Goal: Use online tool/utility: Utilize a website feature to perform a specific function

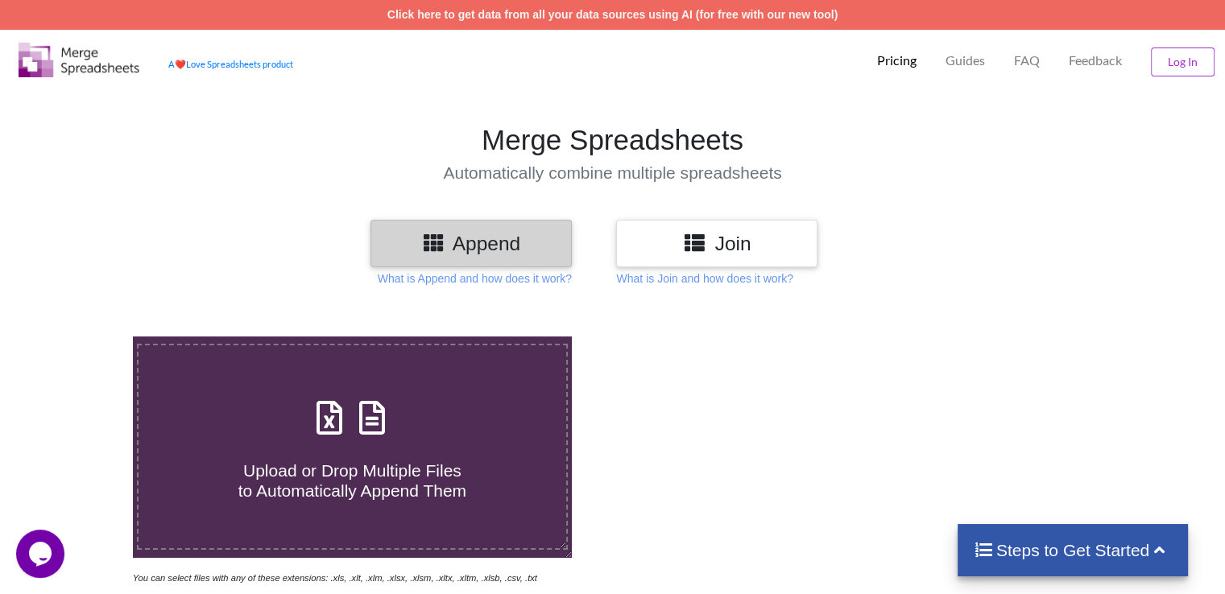
click at [513, 252] on h3 "Append" at bounding box center [471, 243] width 177 height 23
click at [984, 526] on div "Steps to Get Started" at bounding box center [1073, 550] width 231 height 52
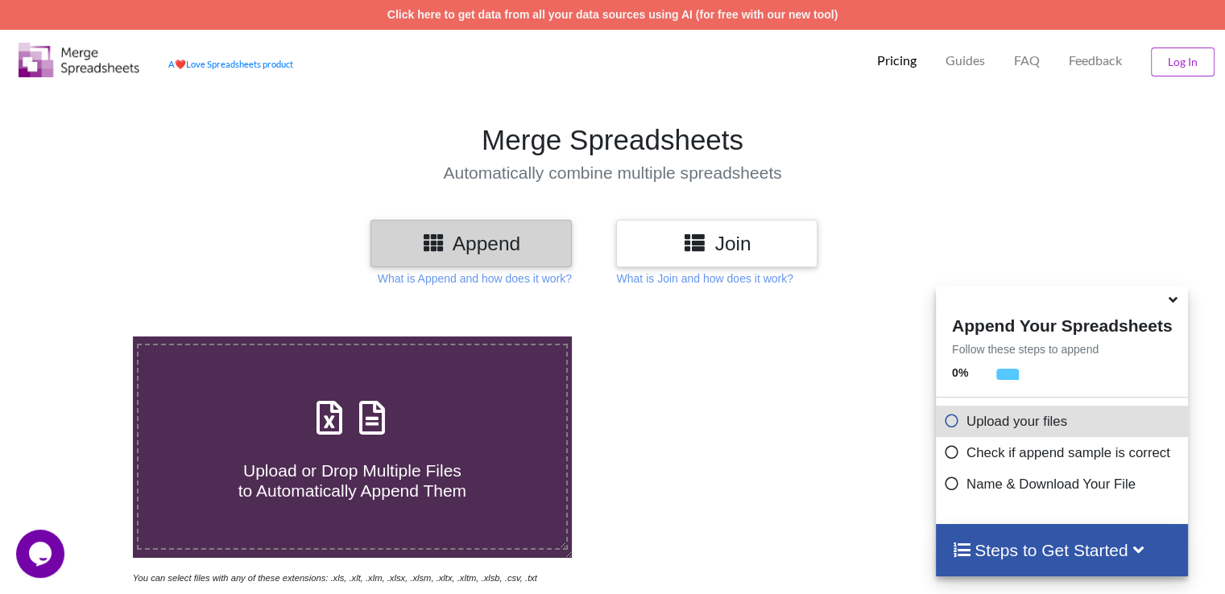
click at [947, 424] on icon at bounding box center [952, 419] width 16 height 14
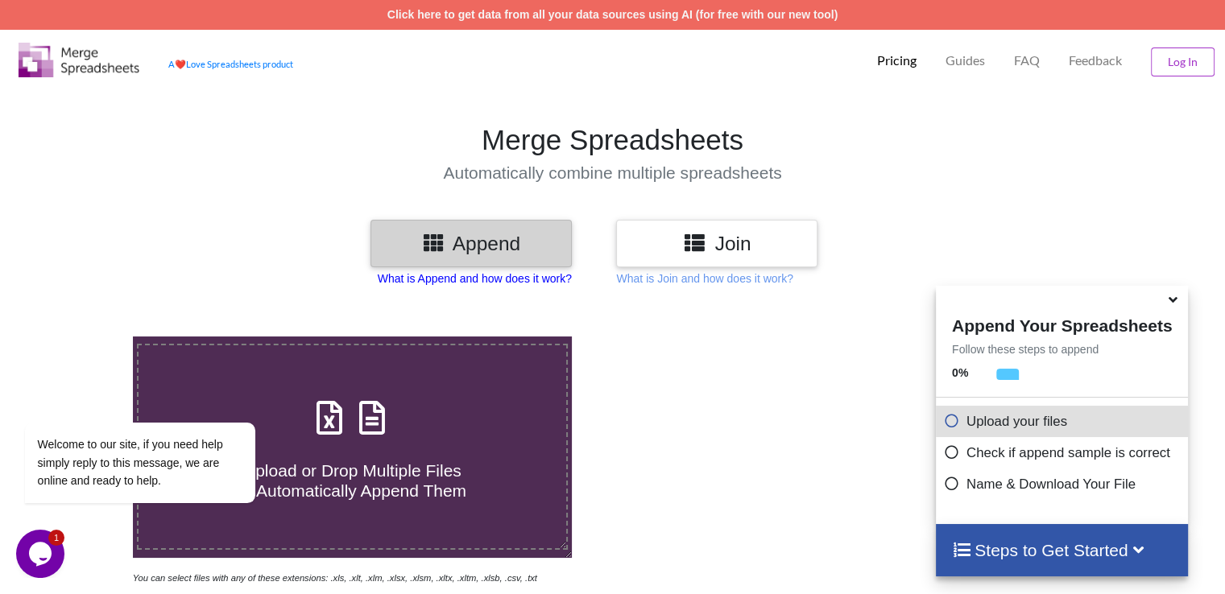
click at [492, 281] on p "What is Append and how does it work?" at bounding box center [475, 279] width 194 height 16
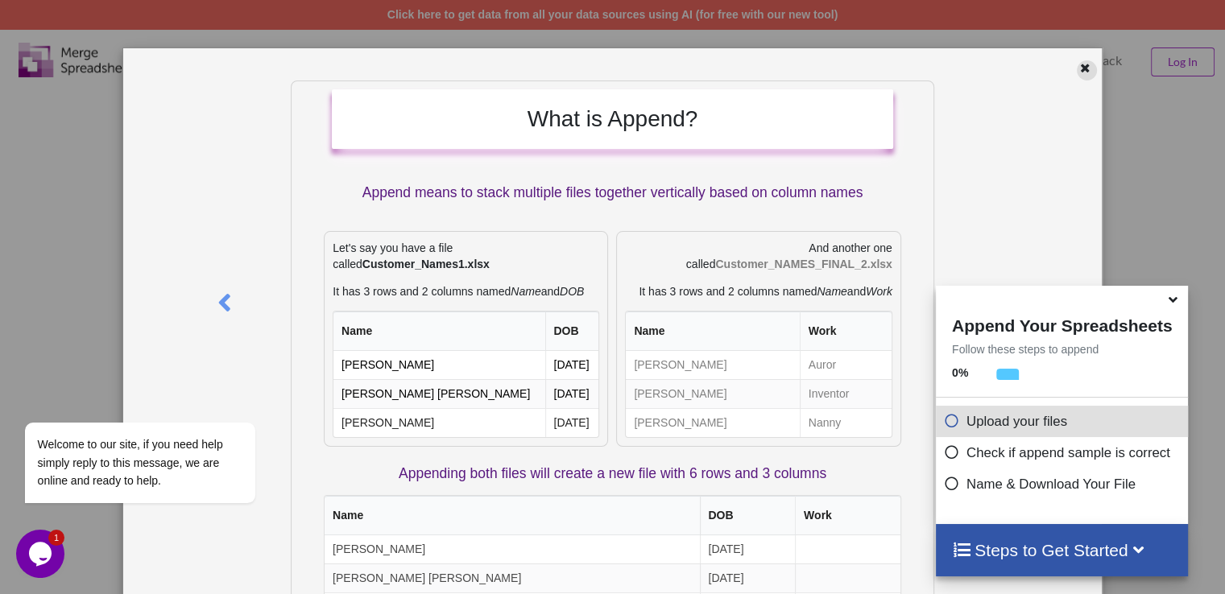
click at [1078, 69] on icon at bounding box center [1085, 65] width 14 height 11
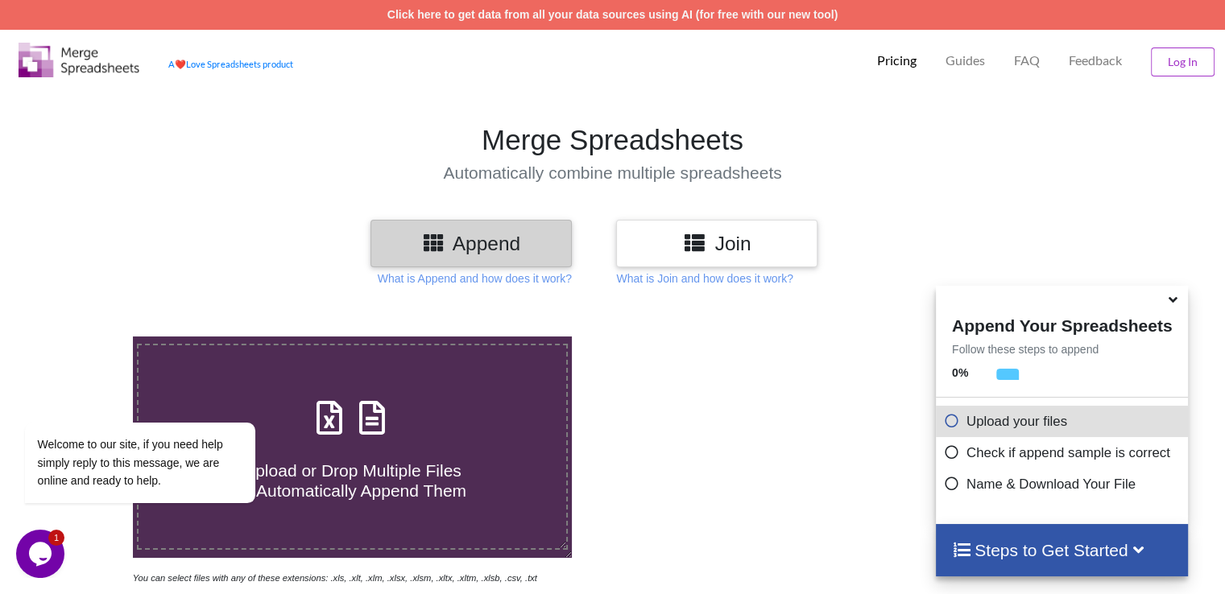
click at [974, 540] on h4 "Steps to Get Started" at bounding box center [1062, 550] width 220 height 20
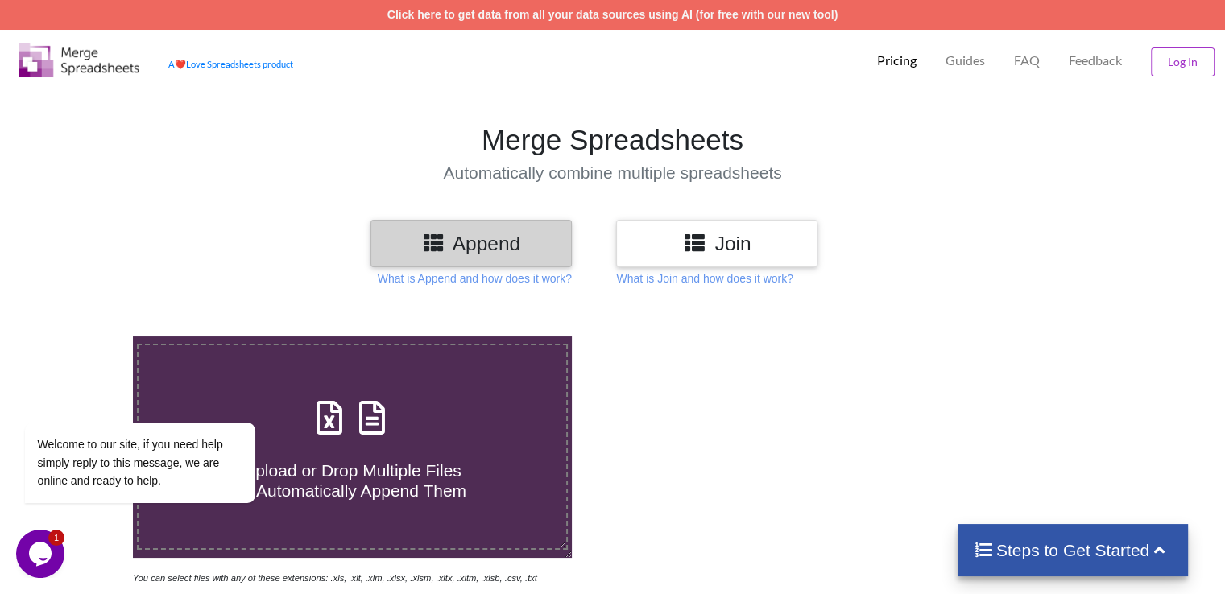
click at [731, 239] on h3 "Join" at bounding box center [716, 243] width 177 height 23
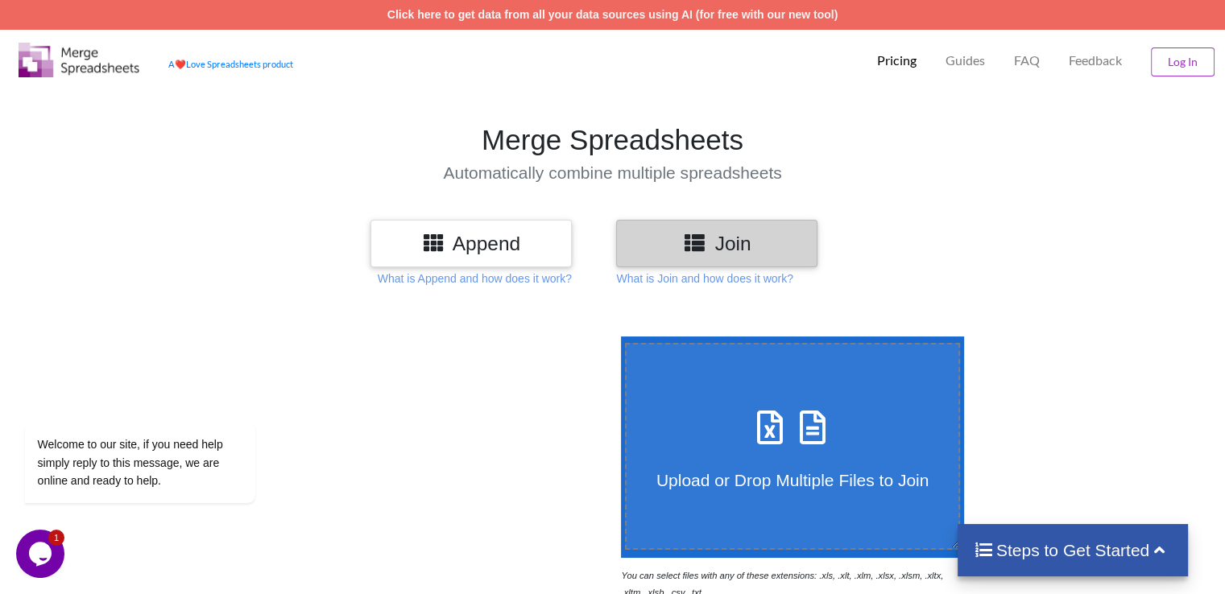
click at [796, 399] on label "Upload or Drop Multiple Files to Join" at bounding box center [793, 446] width 336 height 207
click at [617, 337] on input "Upload or Drop Multiple Files to Join" at bounding box center [617, 337] width 0 height 0
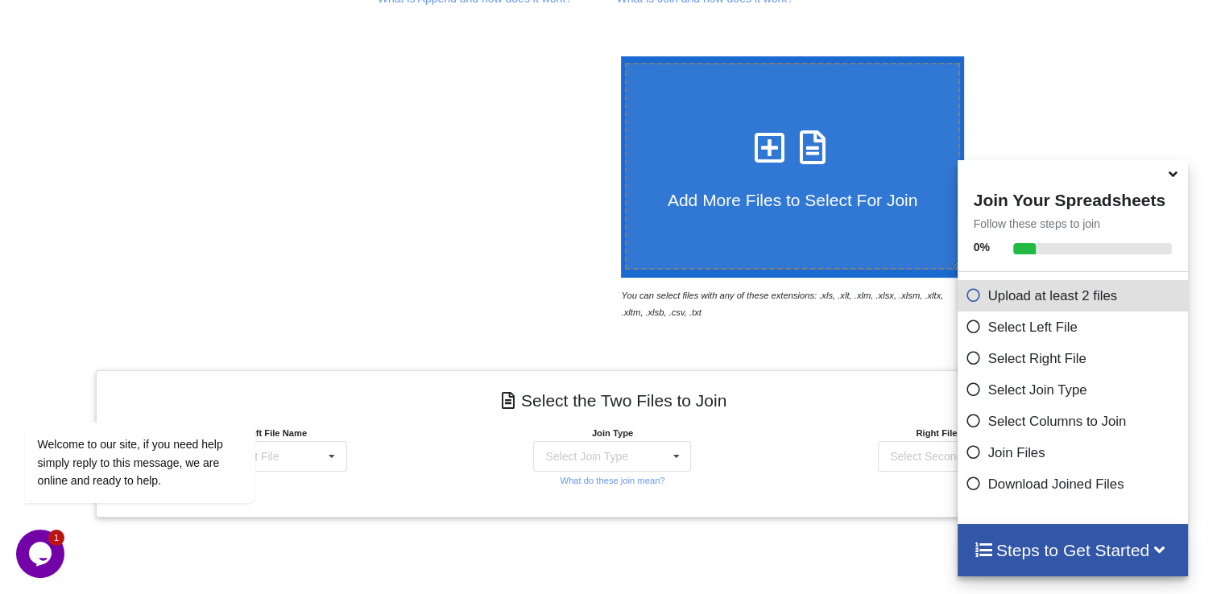
scroll to position [124, 0]
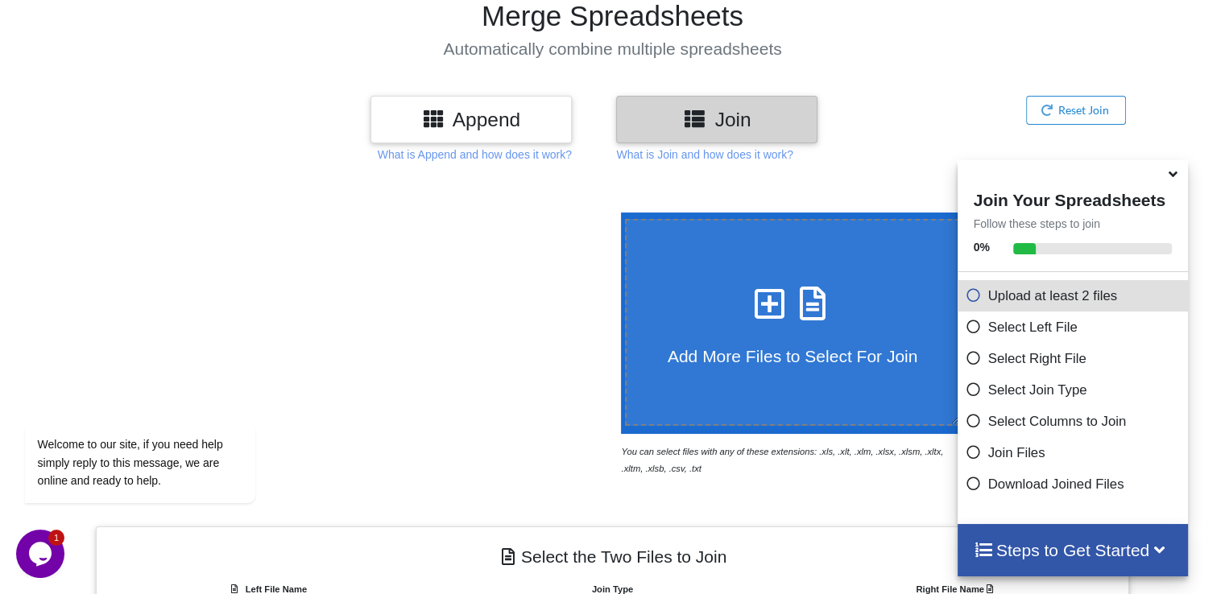
click at [761, 298] on icon at bounding box center [770, 296] width 40 height 34
click at [617, 213] on input "Add More Files to Select For Join" at bounding box center [617, 213] width 0 height 0
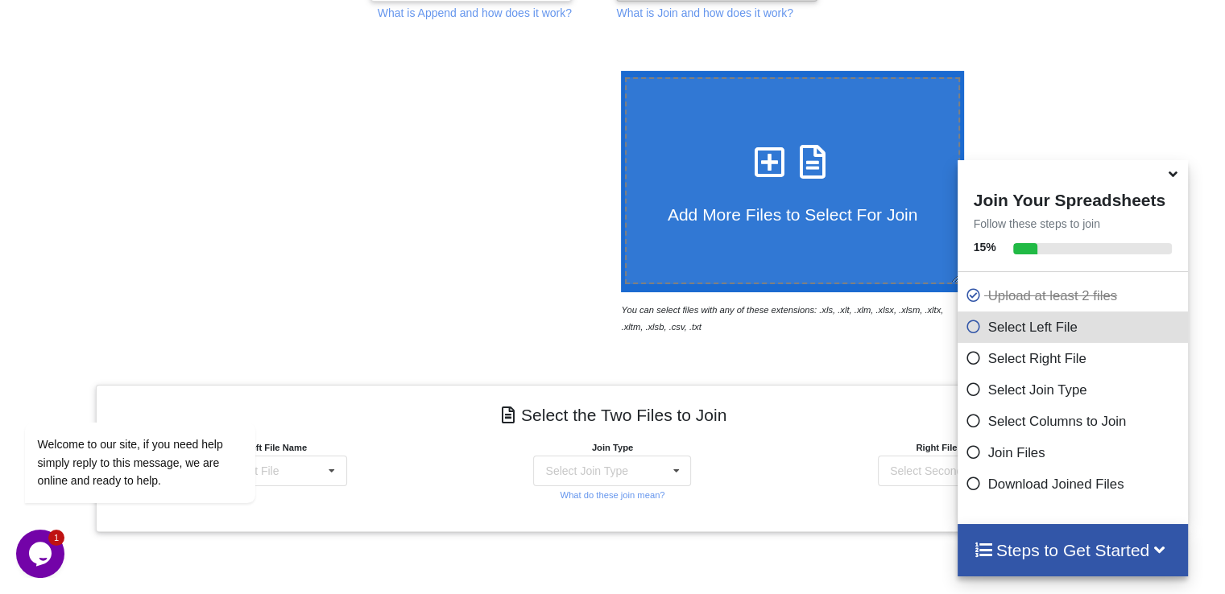
scroll to position [265, 0]
click at [759, 160] on icon at bounding box center [770, 155] width 40 height 34
click at [617, 72] on input "Add More Files to Select For Join" at bounding box center [617, 72] width 0 height 0
type input "C:\fakepath\DOC-20250801-WA0019.xlsx"
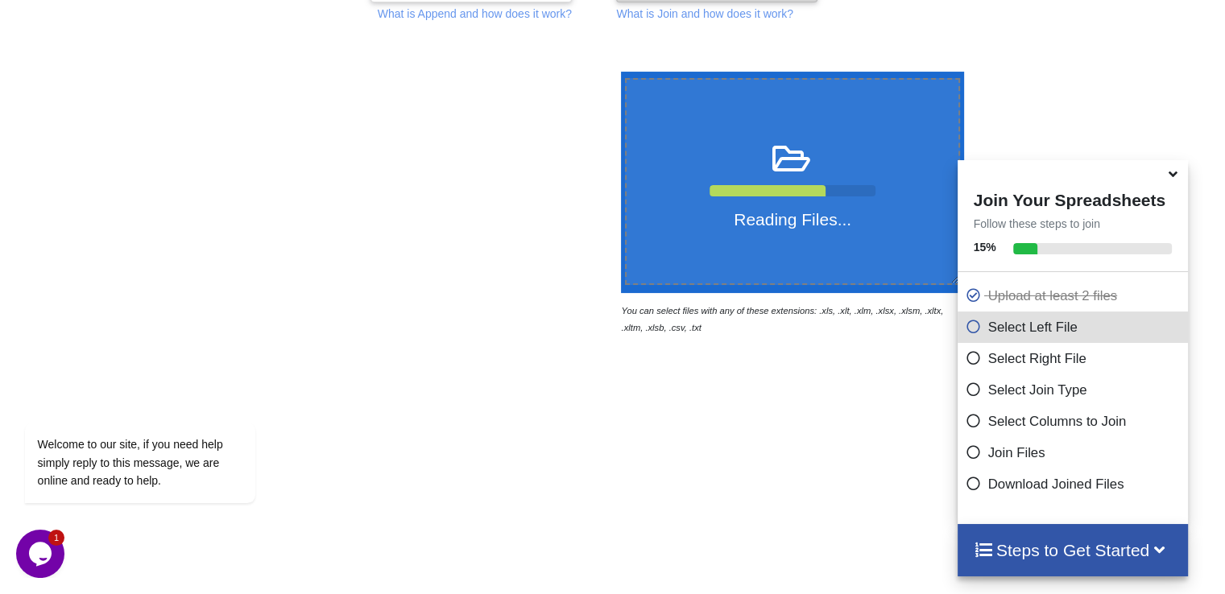
click at [840, 181] on div "Reading Files..." at bounding box center [793, 182] width 333 height 96
click at [617, 72] on input "Reading Files..." at bounding box center [617, 72] width 0 height 0
click at [966, 326] on icon at bounding box center [974, 324] width 16 height 14
click at [966, 331] on icon at bounding box center [974, 324] width 16 height 14
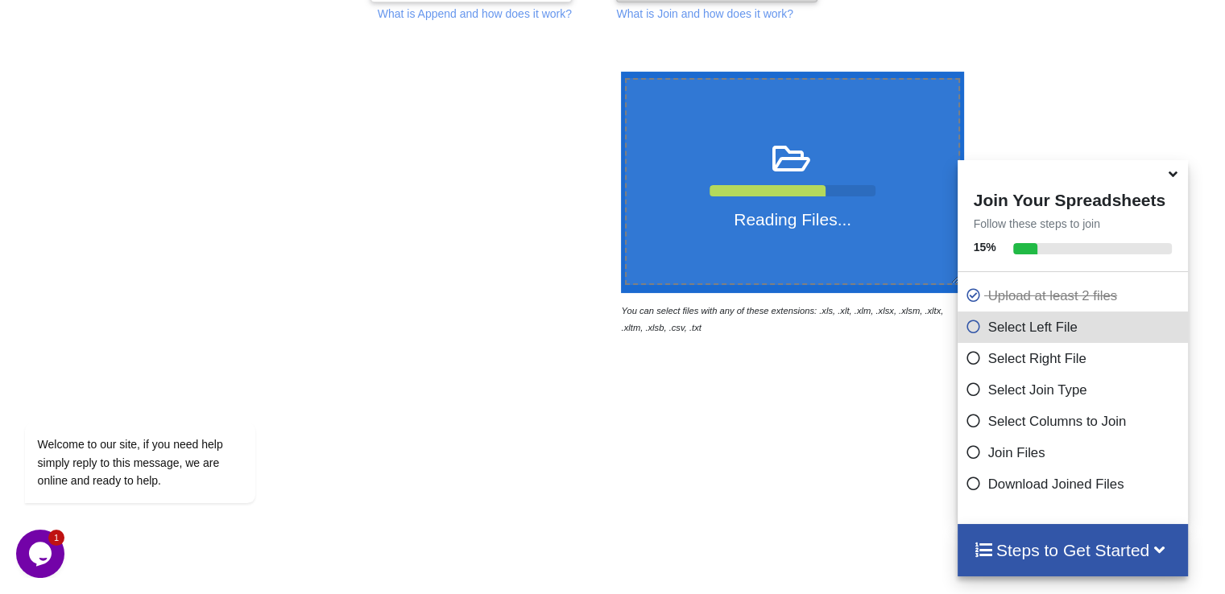
scroll to position [0, 0]
